Goal: Find specific page/section: Find specific page/section

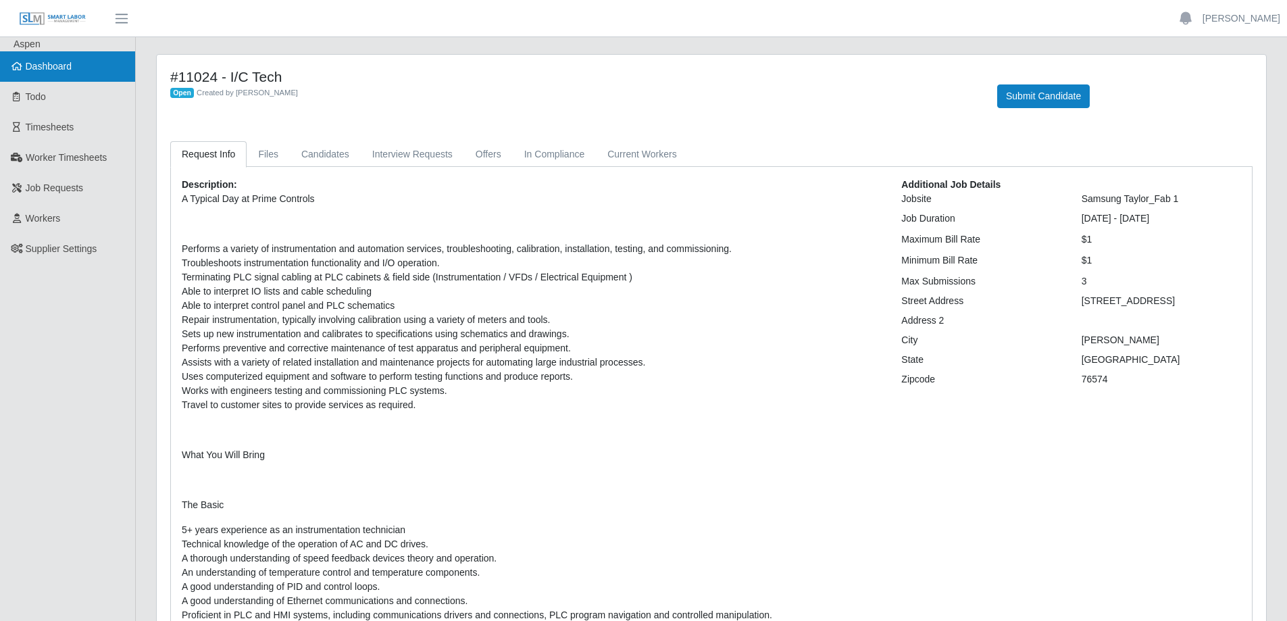
click at [61, 67] on span "Dashboard" at bounding box center [49, 66] width 47 height 11
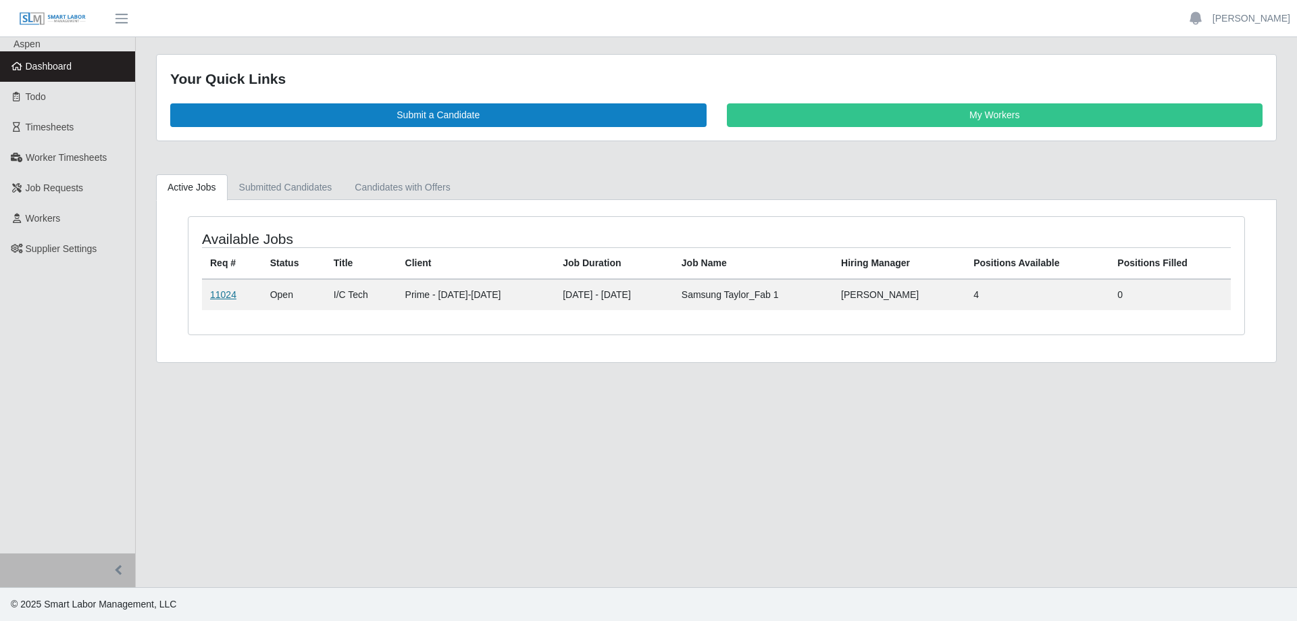
click at [222, 295] on link "11024" at bounding box center [223, 294] width 26 height 11
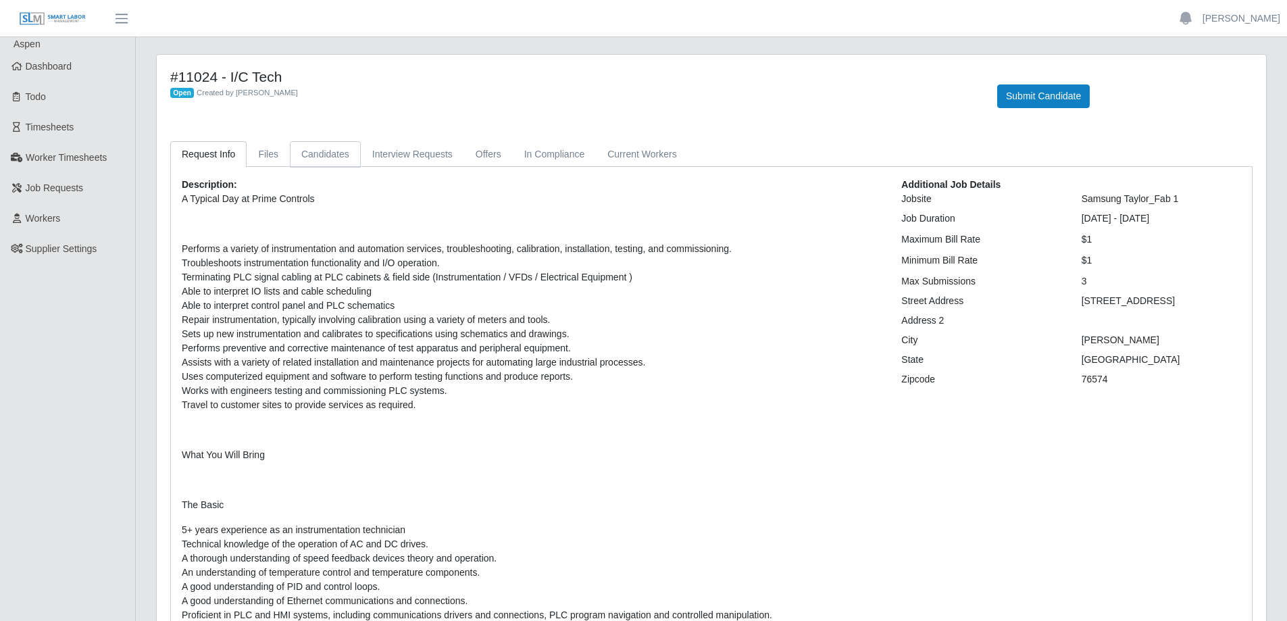
click at [317, 153] on link "Candidates" at bounding box center [325, 154] width 71 height 26
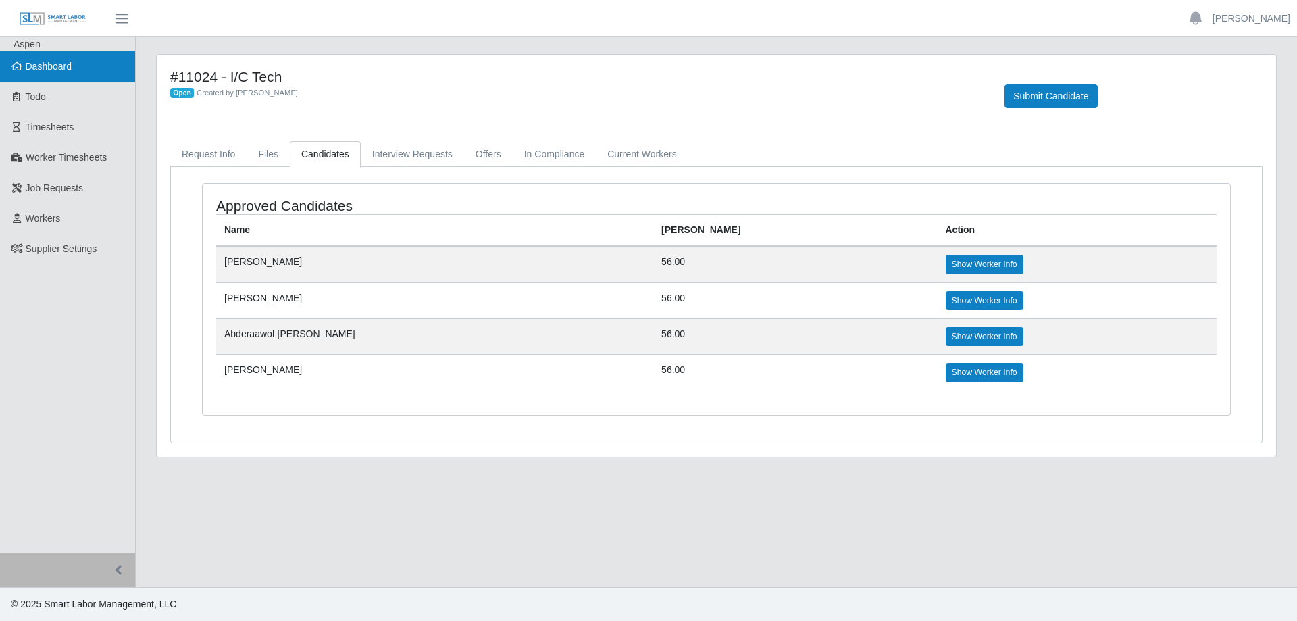
click at [58, 69] on span "Dashboard" at bounding box center [49, 66] width 47 height 11
